Goal: Task Accomplishment & Management: Manage account settings

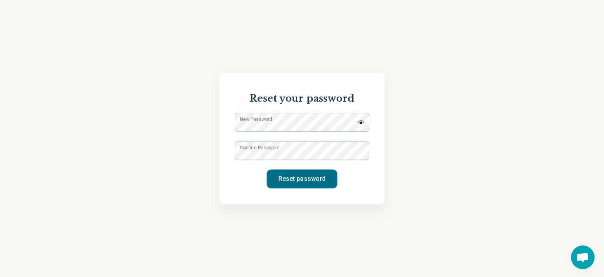
click at [242, 123] on label "New Password" at bounding box center [256, 119] width 32 height 7
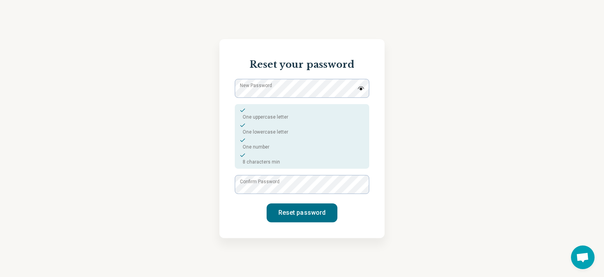
click at [216, 243] on div "Reset your password New Password One uppercase letter One lowercase letter One …" at bounding box center [302, 138] width 604 height 277
click at [310, 212] on button "Reset password" at bounding box center [302, 212] width 71 height 19
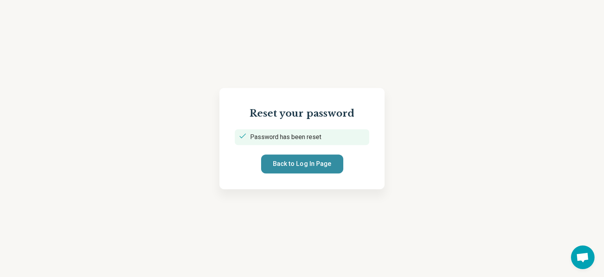
click at [317, 169] on button "Back to Log In Page" at bounding box center [302, 163] width 82 height 19
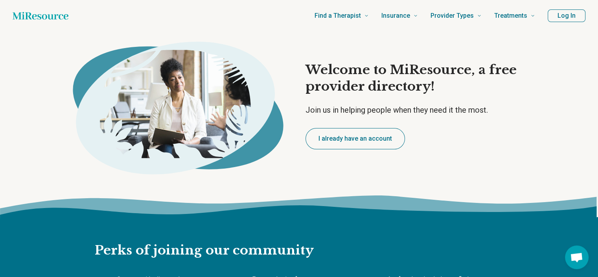
click at [562, 16] on button "Log In" at bounding box center [567, 15] width 38 height 13
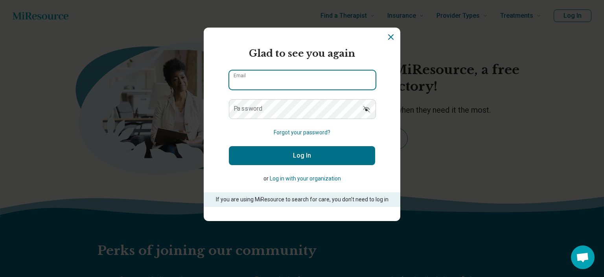
click at [271, 83] on input "Email" at bounding box center [302, 79] width 146 height 19
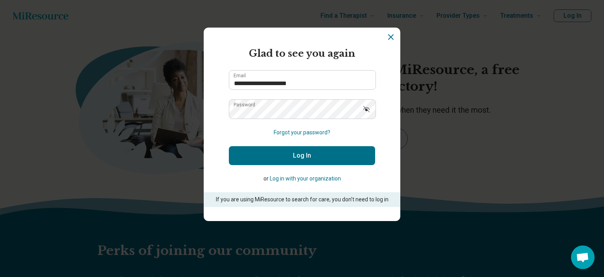
click at [244, 154] on button "Log In" at bounding box center [302, 155] width 146 height 19
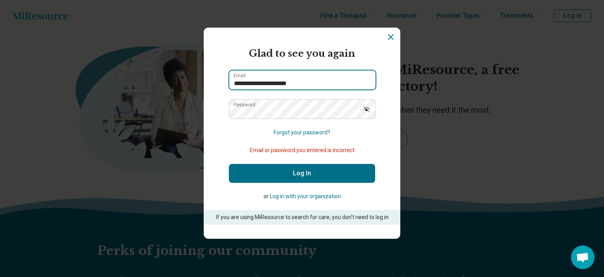
click at [330, 88] on input "**********" at bounding box center [302, 79] width 146 height 19
type input "*"
type input "**********"
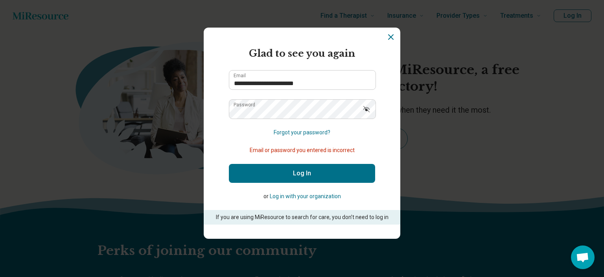
click at [306, 174] on button "Log In" at bounding box center [302, 173] width 146 height 19
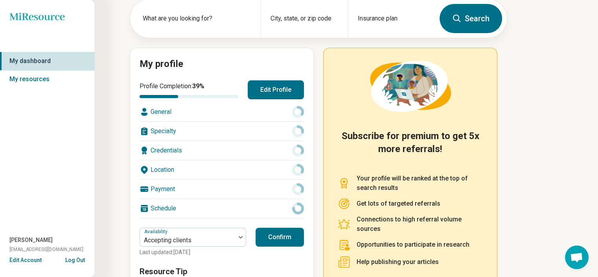
scroll to position [103, 0]
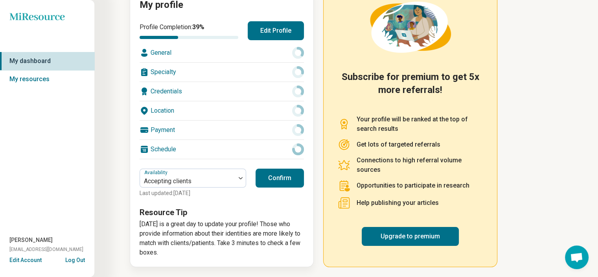
click at [184, 144] on div "Schedule" at bounding box center [222, 149] width 164 height 19
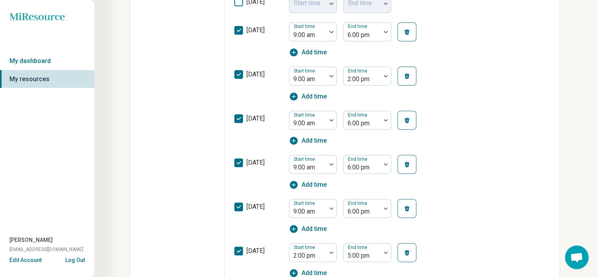
scroll to position [268, 0]
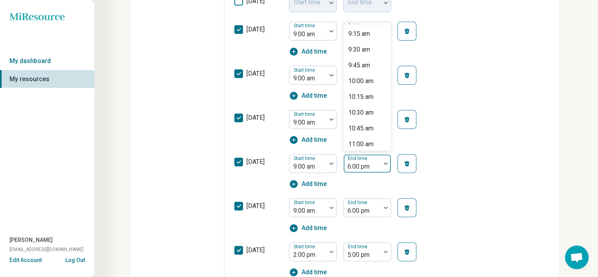
click at [384, 166] on div at bounding box center [386, 163] width 10 height 18
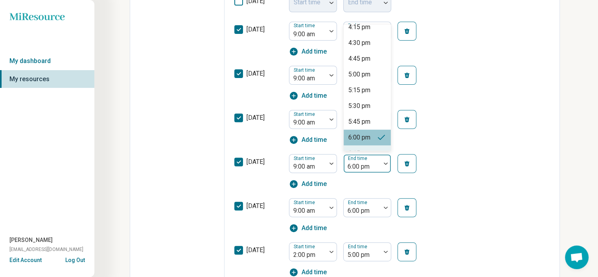
type input "*"
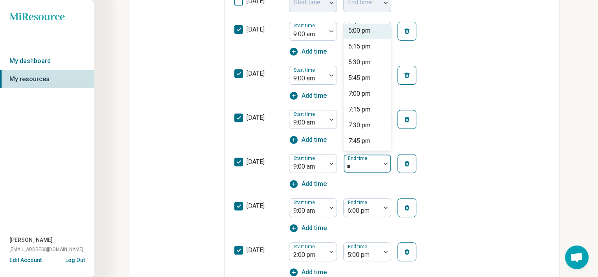
scroll to position [0, 0]
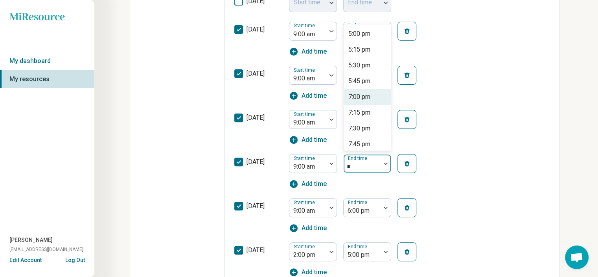
click at [363, 95] on div "7:00 pm" at bounding box center [360, 96] width 22 height 9
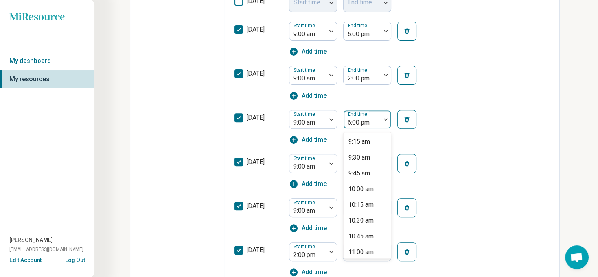
click at [379, 121] on div "6:00 pm" at bounding box center [362, 119] width 37 height 17
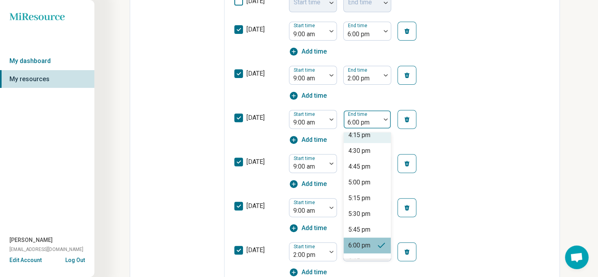
type input "*"
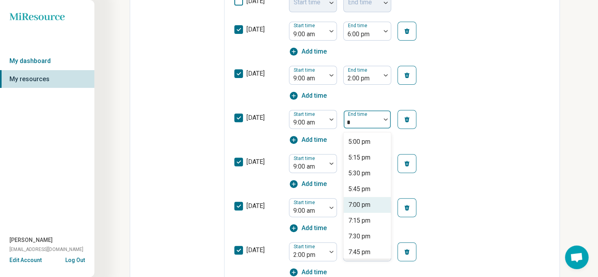
click at [366, 204] on div "7:00 pm" at bounding box center [360, 204] width 22 height 9
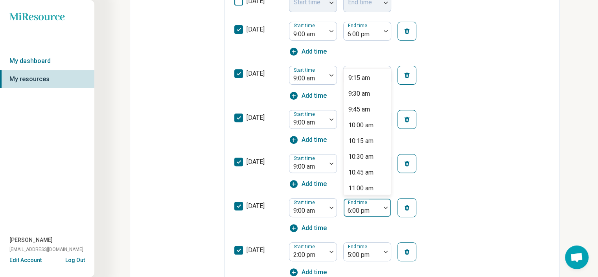
click at [354, 205] on div at bounding box center [362, 210] width 31 height 11
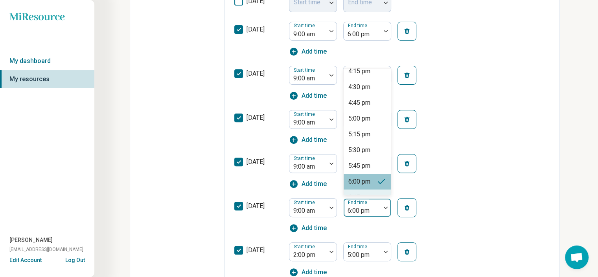
type input "*"
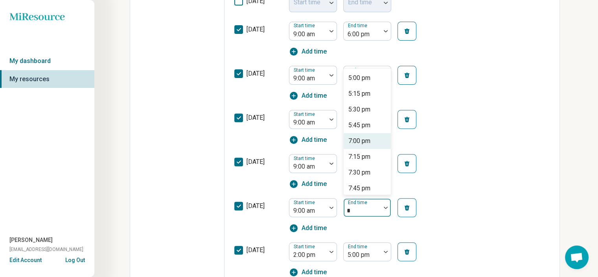
click at [364, 140] on div "7:00 pm" at bounding box center [360, 140] width 22 height 9
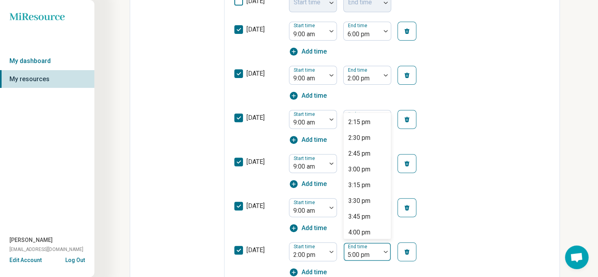
click at [378, 251] on div "5:00 pm" at bounding box center [362, 251] width 37 height 17
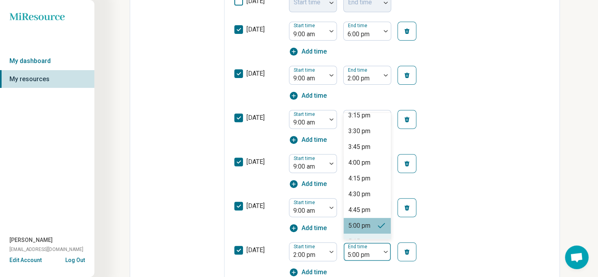
type input "*"
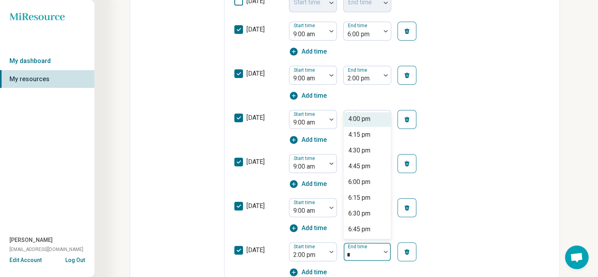
scroll to position [0, 0]
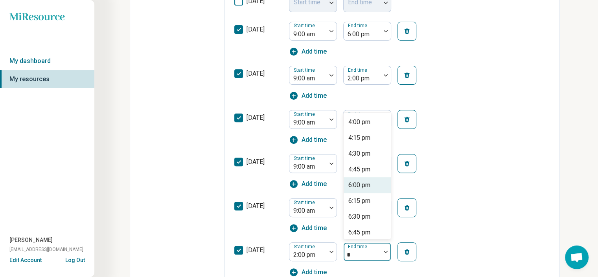
click at [366, 179] on div "6:00 pm" at bounding box center [367, 185] width 47 height 16
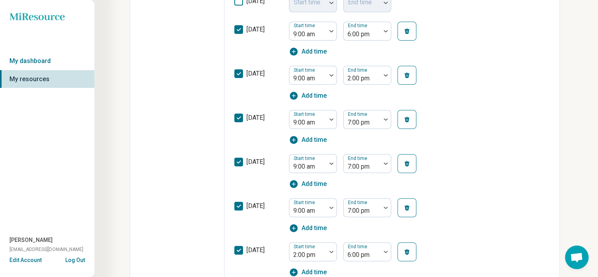
click at [487, 146] on div "[DATE] Start time 9:00 am End time 7:00 pm Add time" at bounding box center [392, 127] width 316 height 44
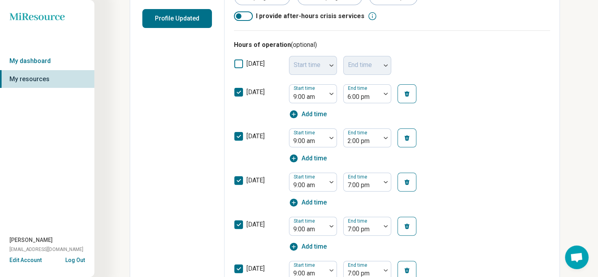
scroll to position [205, 0]
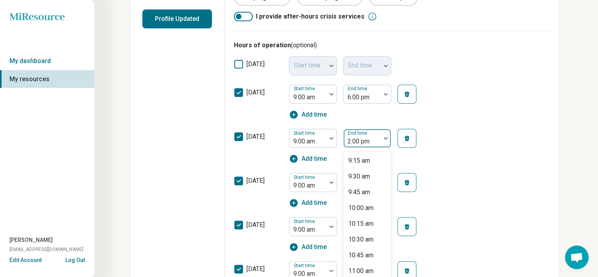
click at [386, 142] on div at bounding box center [386, 138] width 10 height 18
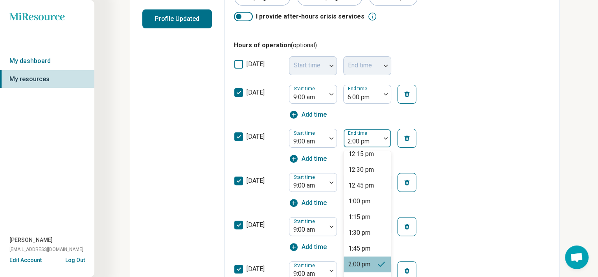
scroll to position [208, 0]
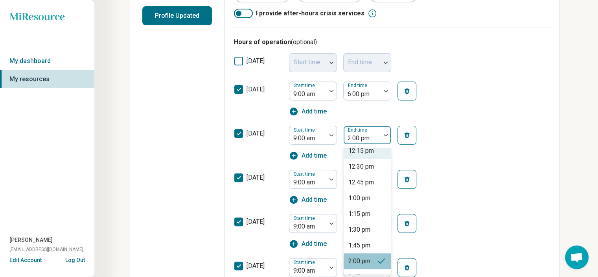
type input "*"
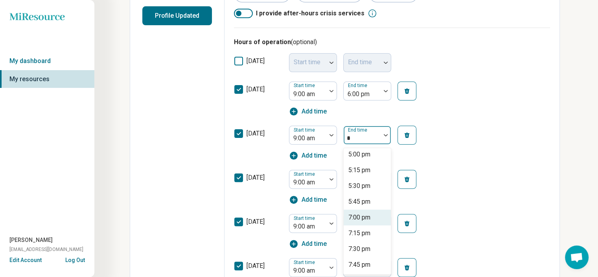
click at [369, 218] on div "7:00 pm" at bounding box center [360, 216] width 22 height 9
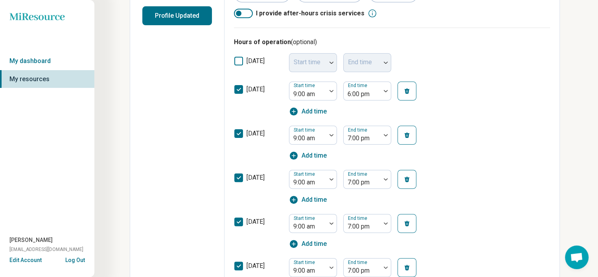
click at [432, 128] on div "[DATE] Start time 9:00 am End time 7:00 pm Add time" at bounding box center [392, 143] width 316 height 44
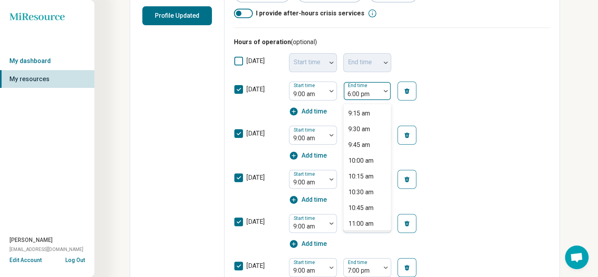
click at [385, 93] on div at bounding box center [386, 91] width 10 height 18
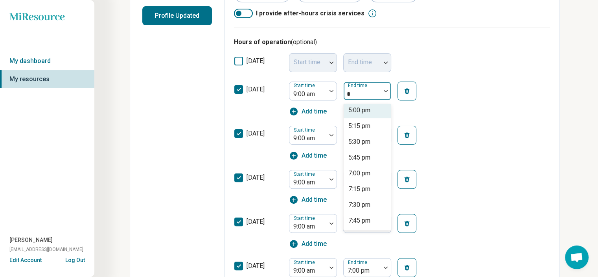
type input "*"
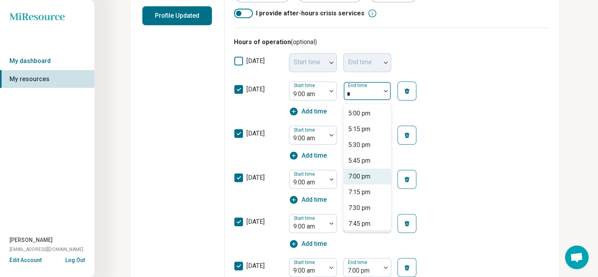
click at [358, 177] on div "7:00 pm" at bounding box center [360, 176] width 22 height 9
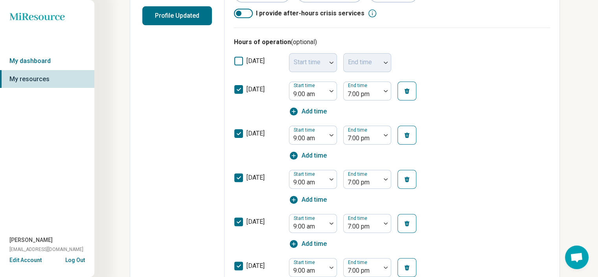
click at [475, 94] on div "[DATE] Start time 9:00 am End time 7:00 pm Add time" at bounding box center [392, 99] width 316 height 44
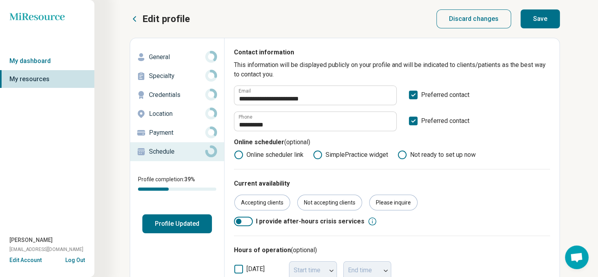
click at [540, 18] on button "Save" at bounding box center [540, 18] width 39 height 19
click at [76, 259] on button "Log Out" at bounding box center [75, 259] width 20 height 6
